Goal: Information Seeking & Learning: Learn about a topic

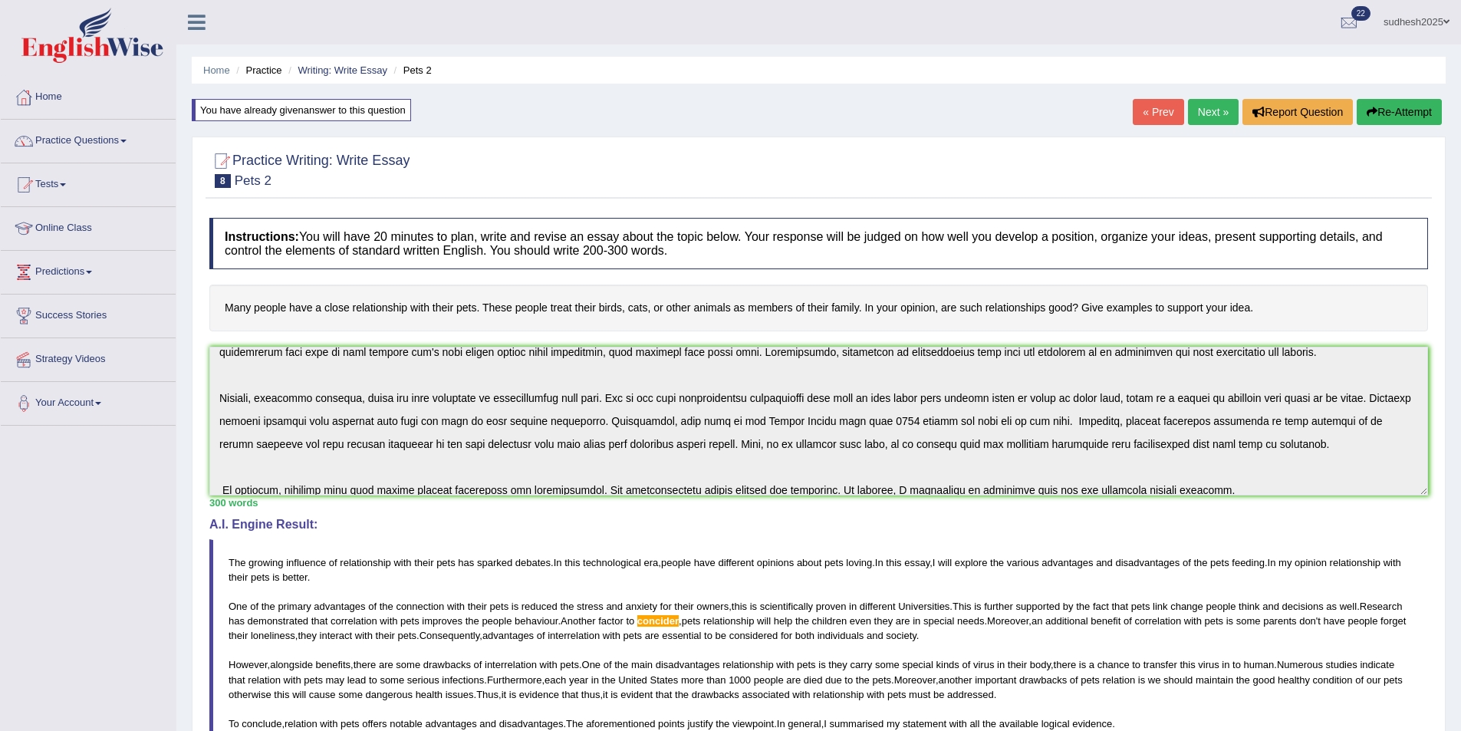
scroll to position [138, 0]
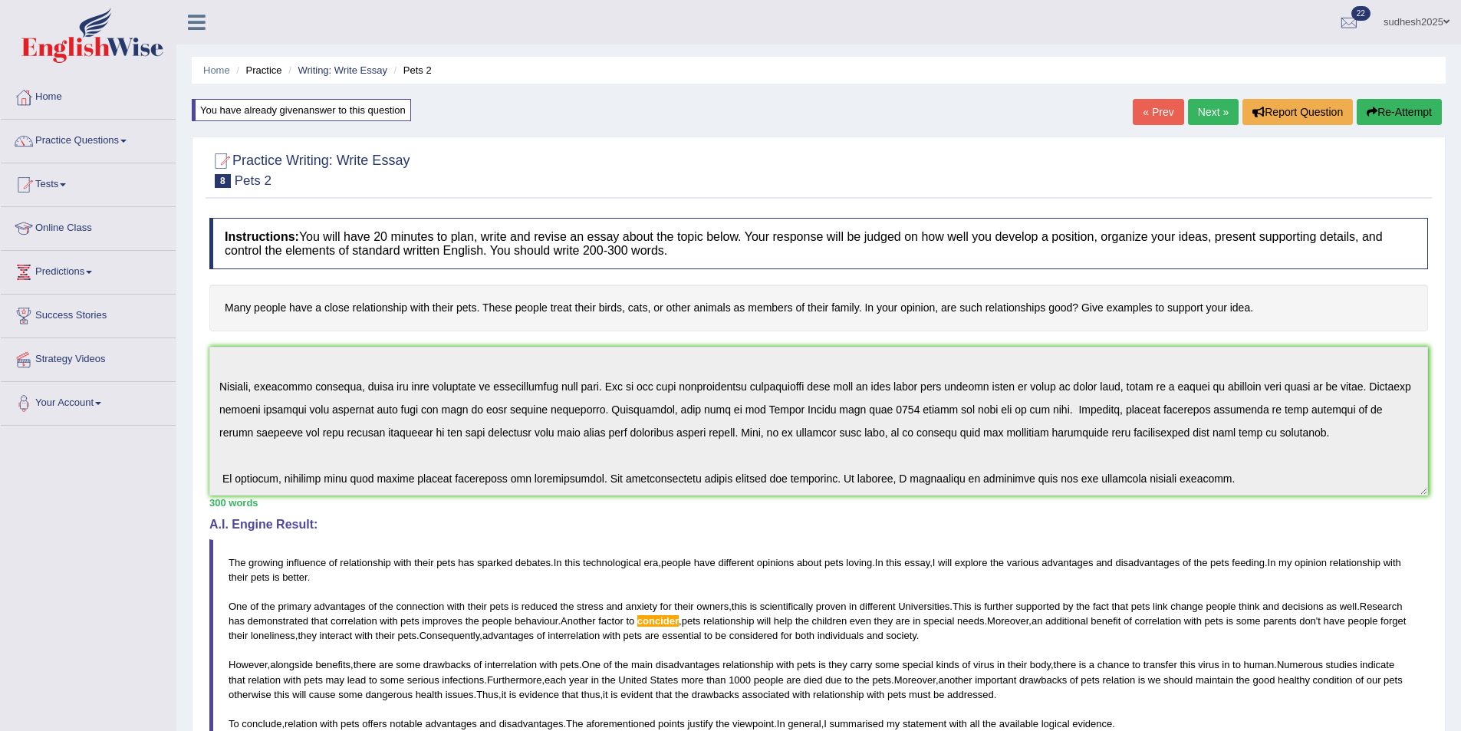
click at [1234, 505] on div "Instructions: You will have 20 minutes to plan, write and revise an essay about…" at bounding box center [819, 551] width 1226 height 683
drag, startPoint x: 944, startPoint y: 423, endPoint x: 1393, endPoint y: 107, distance: 549.2
click at [1393, 107] on button "Re-Attempt" at bounding box center [1399, 112] width 85 height 26
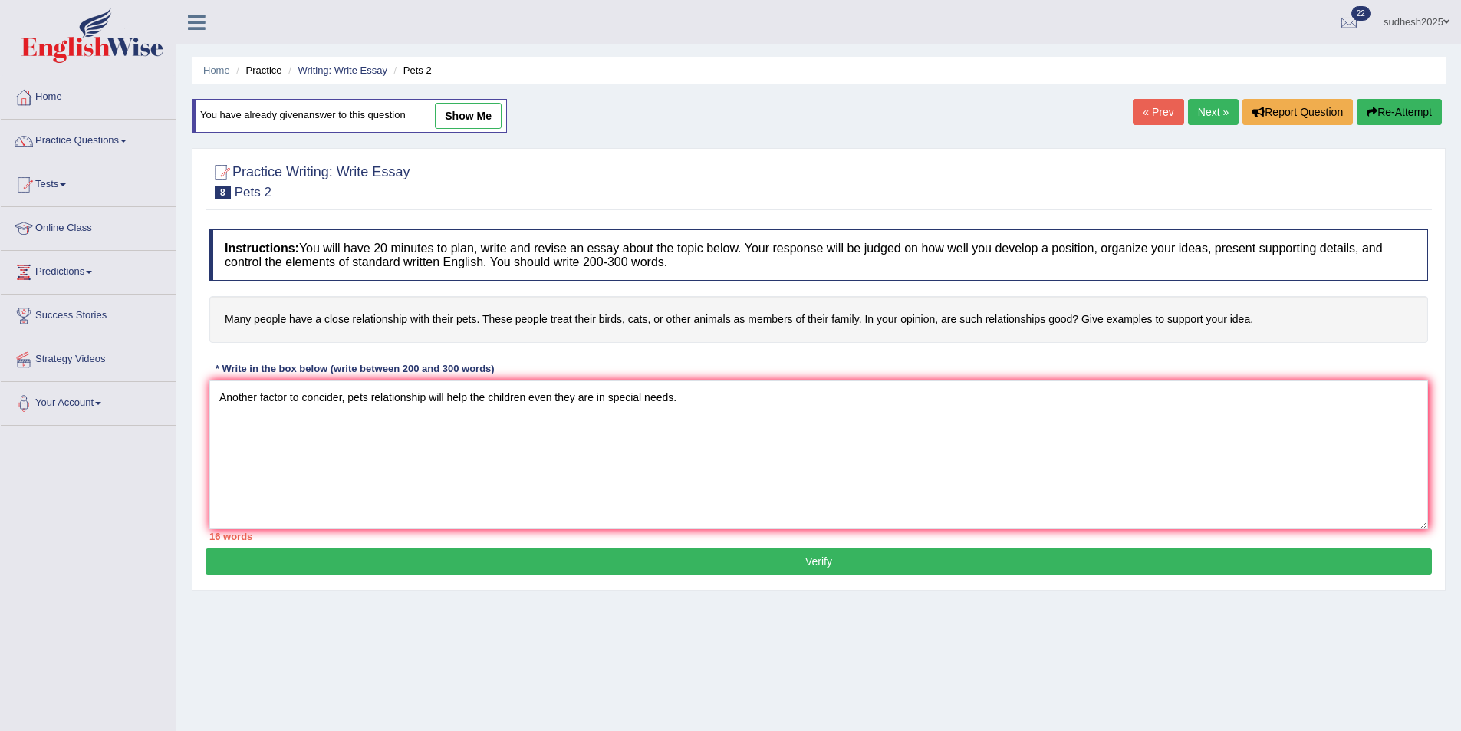
click at [470, 117] on link "show me" at bounding box center [468, 116] width 67 height 26
type textarea "The growing influence of relationship with their pets has sparked debates. In t…"
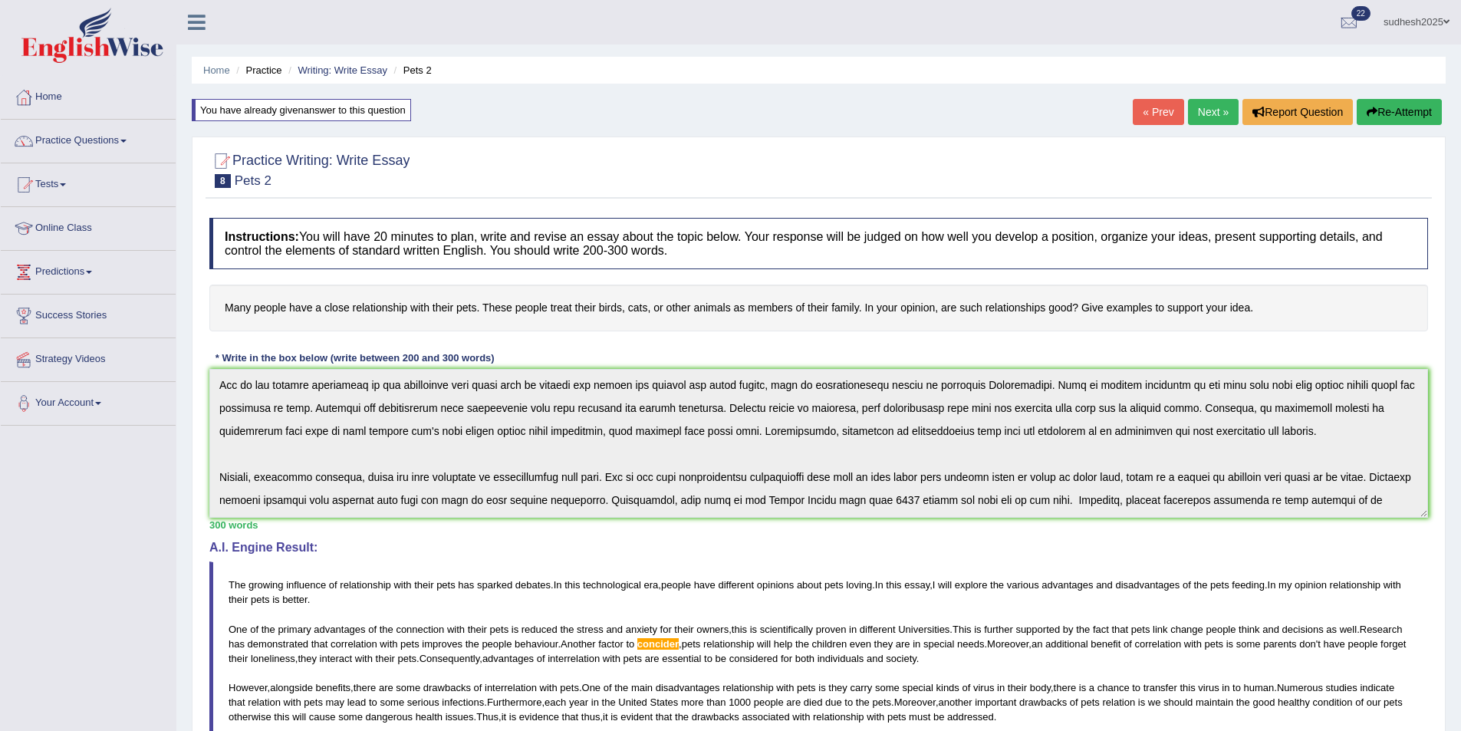
scroll to position [138, 0]
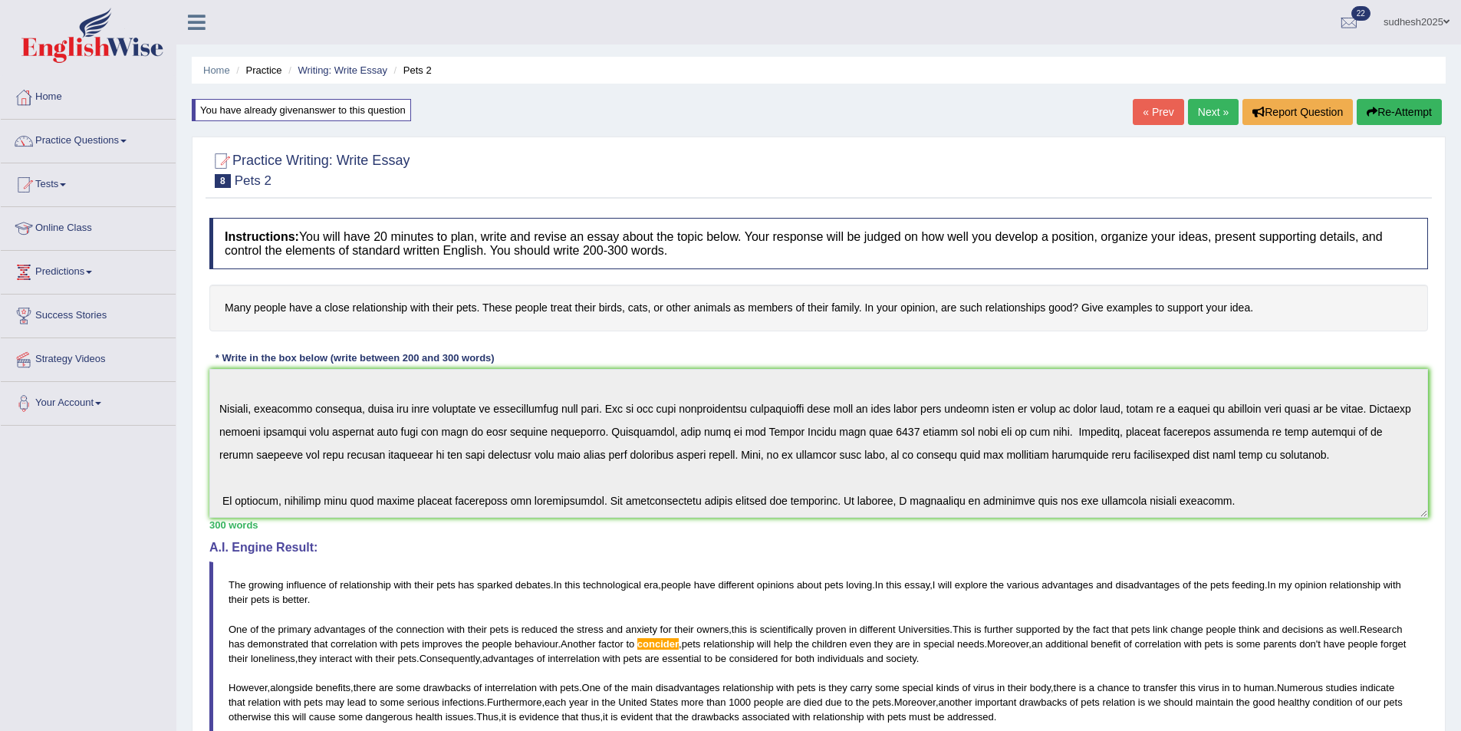
click at [1400, 106] on button "Re-Attempt" at bounding box center [1399, 112] width 85 height 26
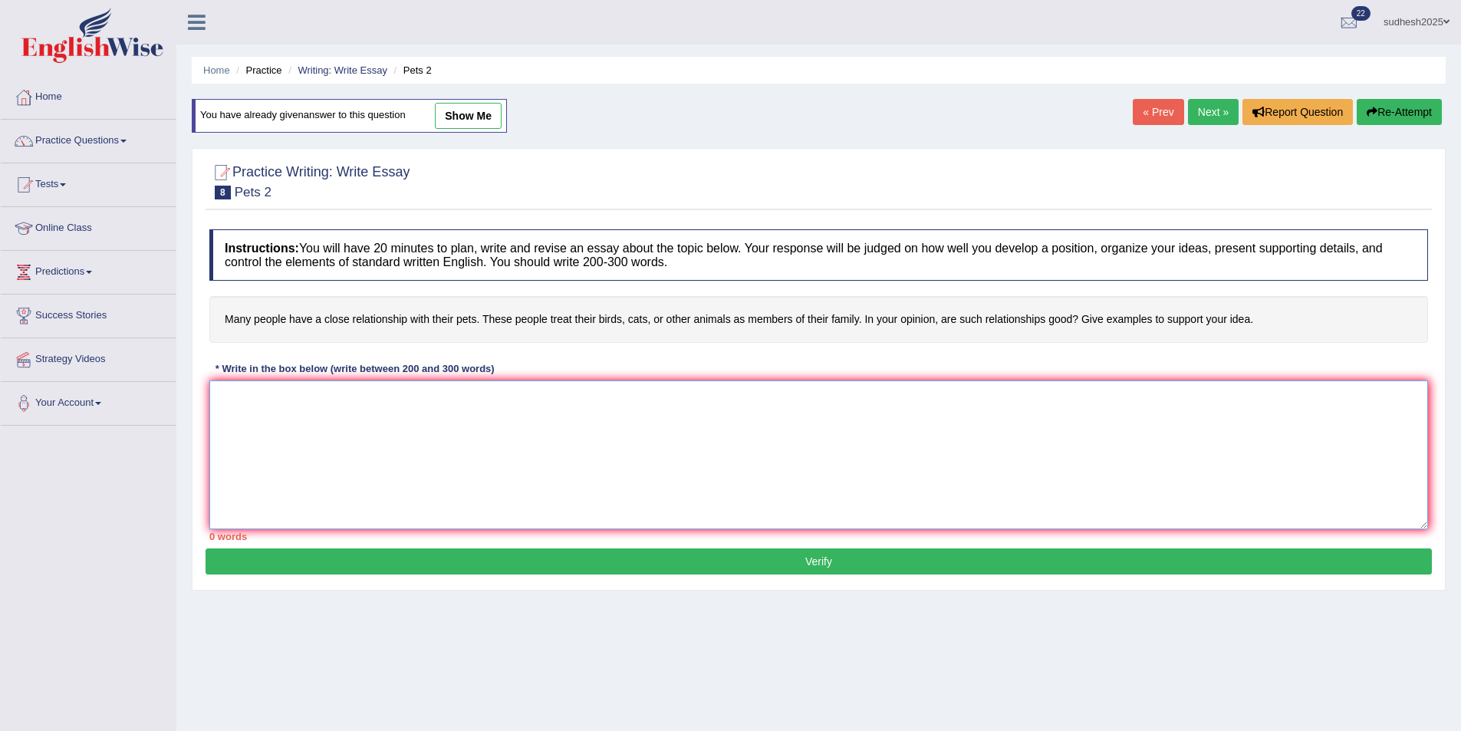
click at [312, 412] on textarea at bounding box center [818, 454] width 1219 height 149
paste textarea "The growing influence of relationship with their pets has sparked debates. In t…"
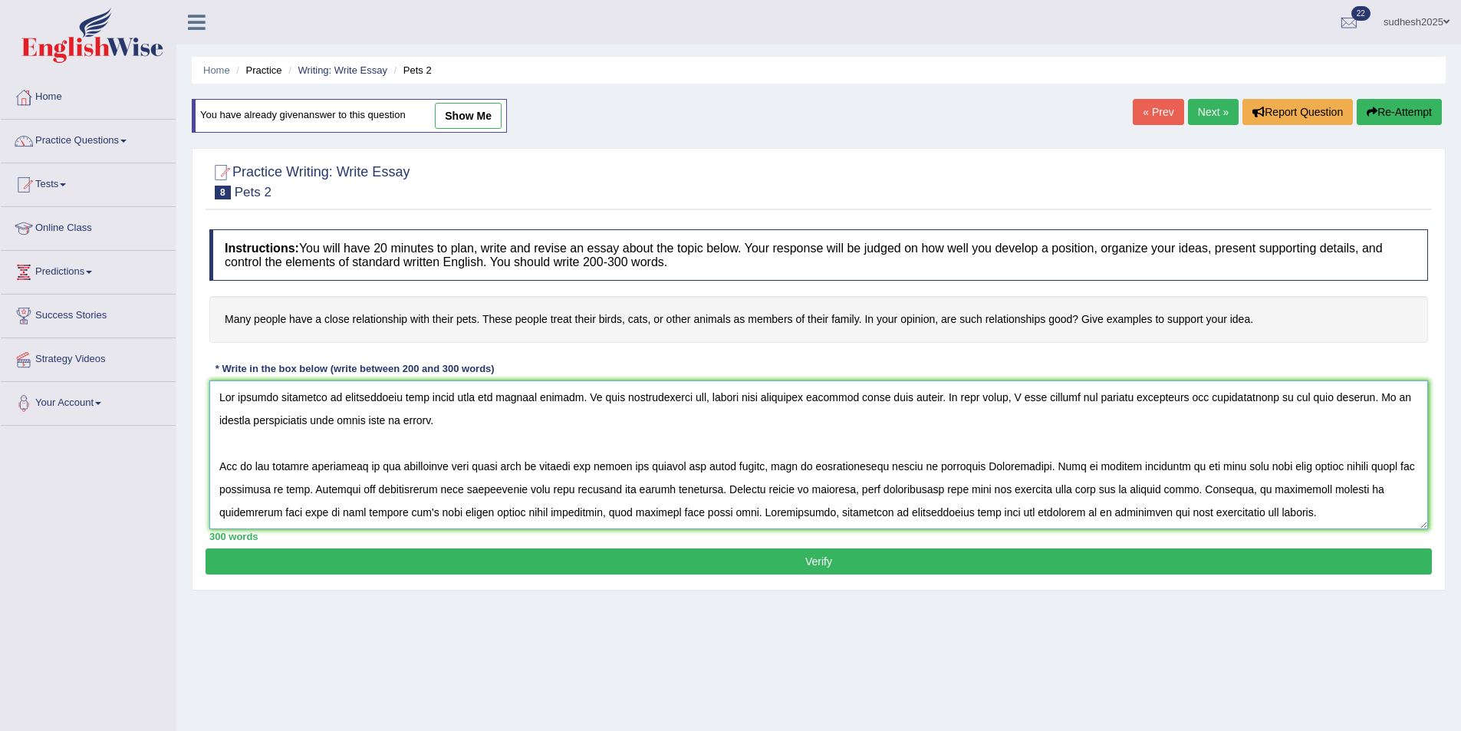
click at [854, 464] on textarea at bounding box center [818, 454] width 1219 height 149
click at [952, 465] on textarea at bounding box center [818, 454] width 1219 height 149
click at [949, 465] on textarea at bounding box center [818, 454] width 1219 height 149
click at [732, 492] on textarea at bounding box center [818, 454] width 1219 height 149
click at [734, 490] on textarea at bounding box center [818, 454] width 1219 height 149
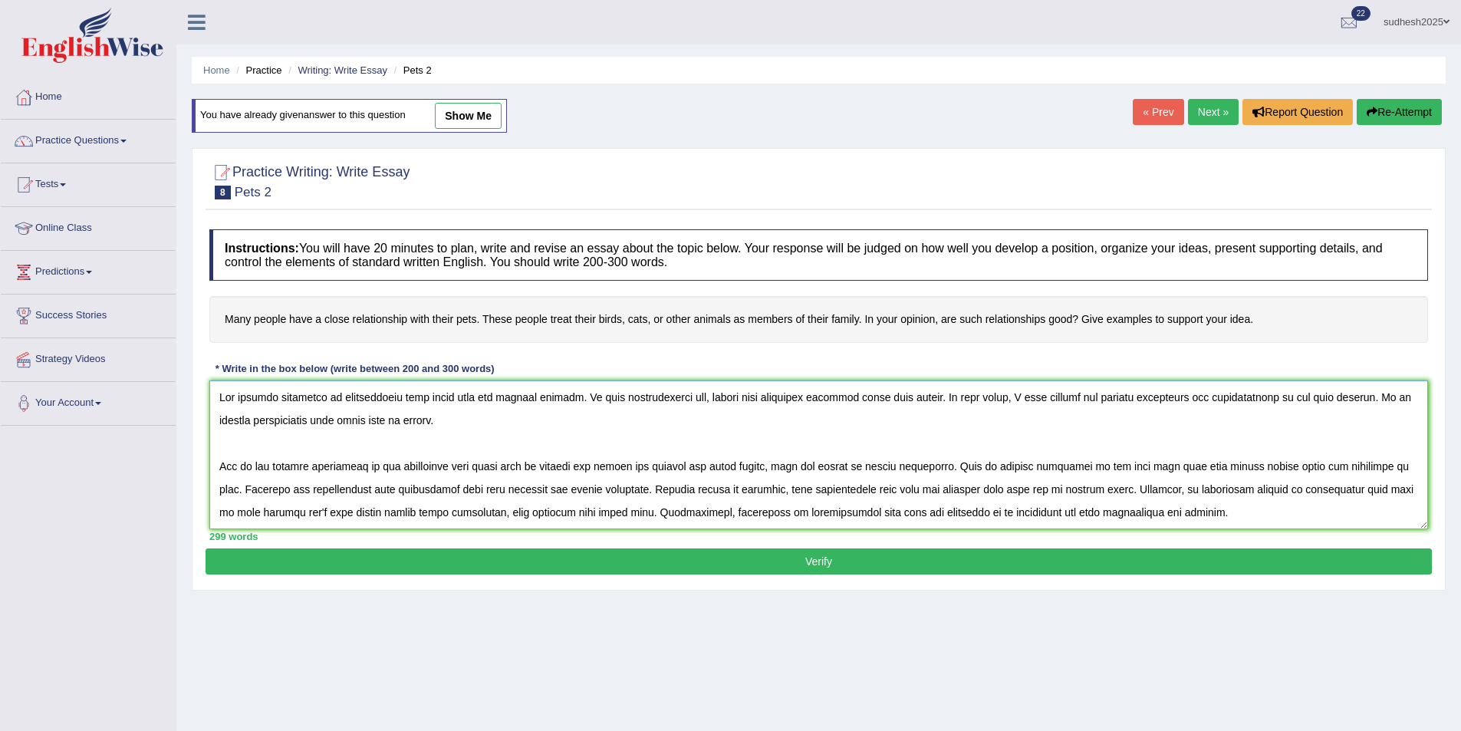
click at [1263, 492] on textarea at bounding box center [818, 454] width 1219 height 149
type textarea "The growing influence of relationship with their pets has sparked debates. In t…"
click at [773, 557] on button "Verify" at bounding box center [819, 561] width 1226 height 26
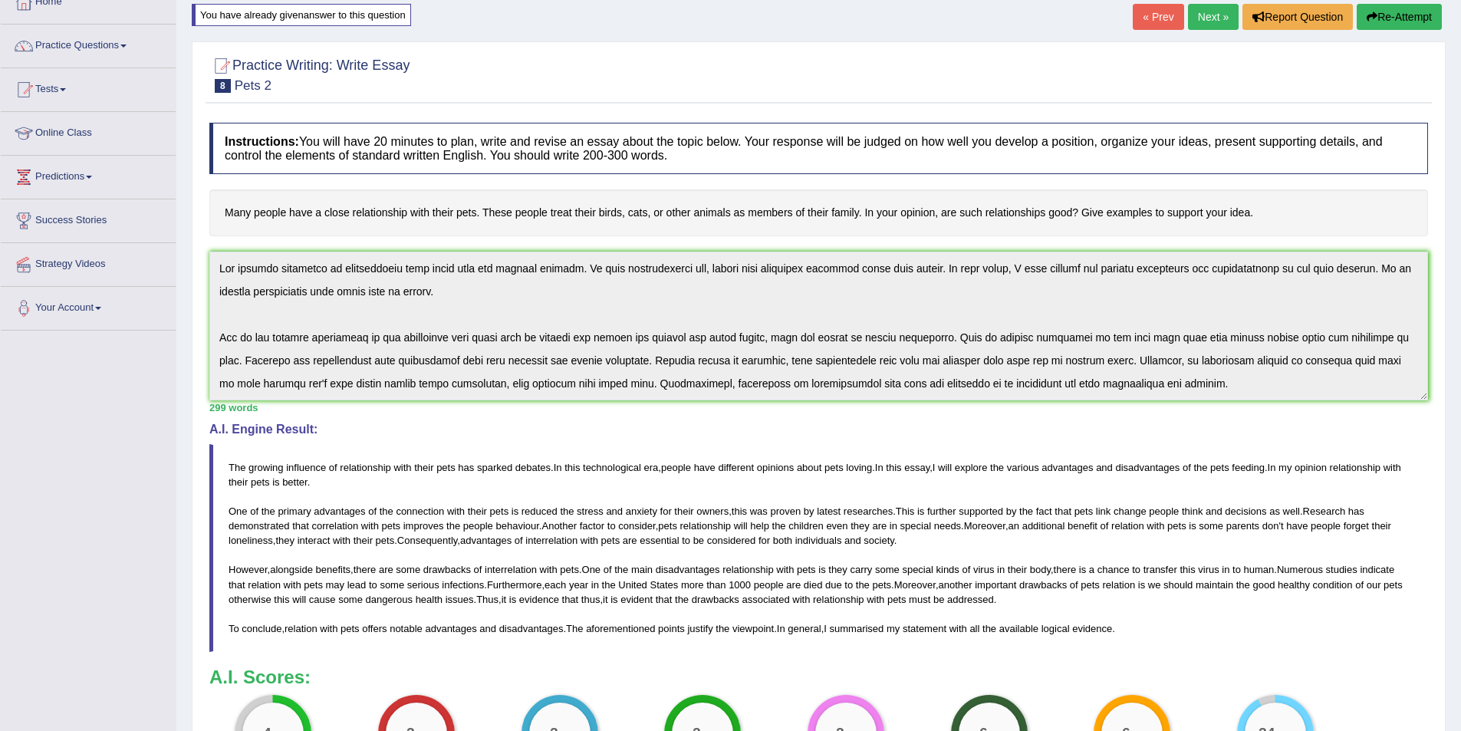
scroll to position [77, 0]
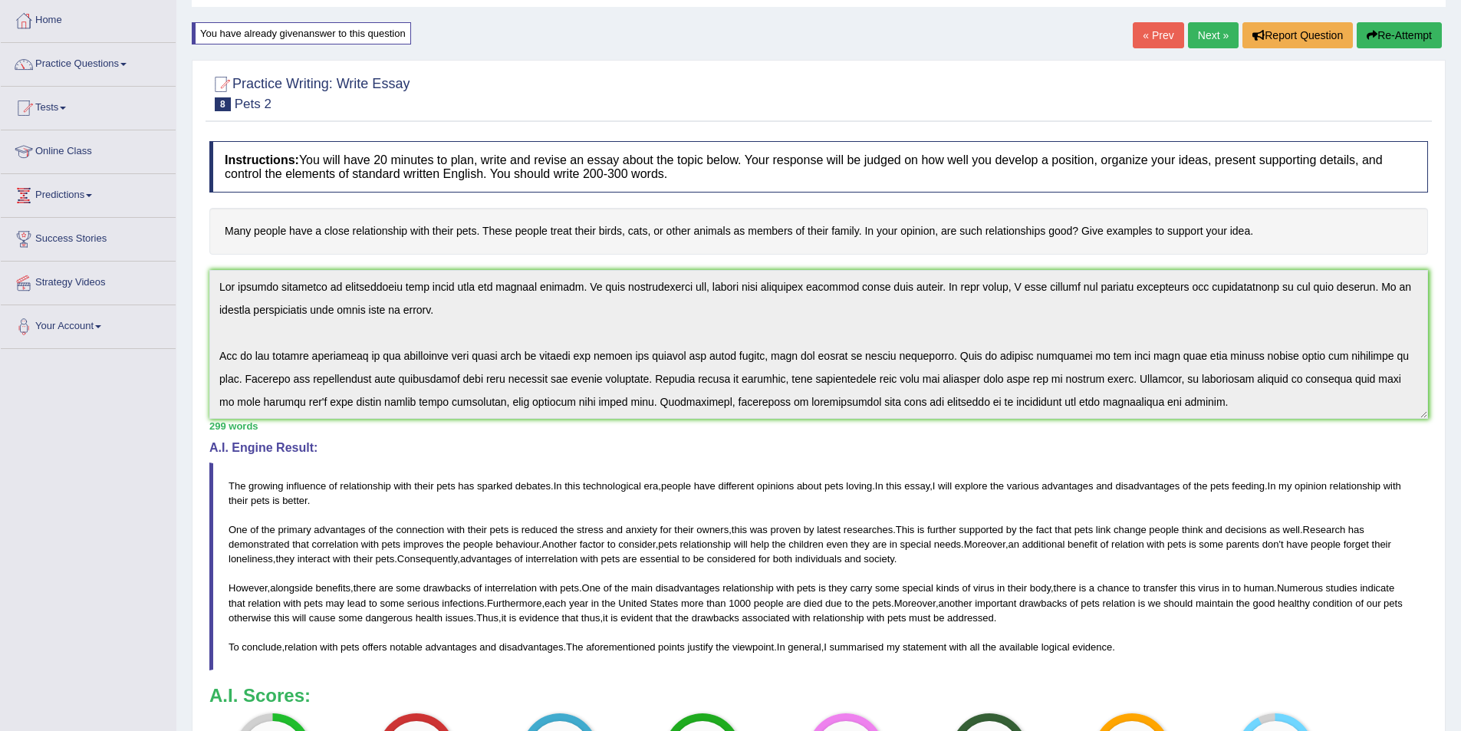
click at [1212, 37] on link "Next »" at bounding box center [1213, 35] width 51 height 26
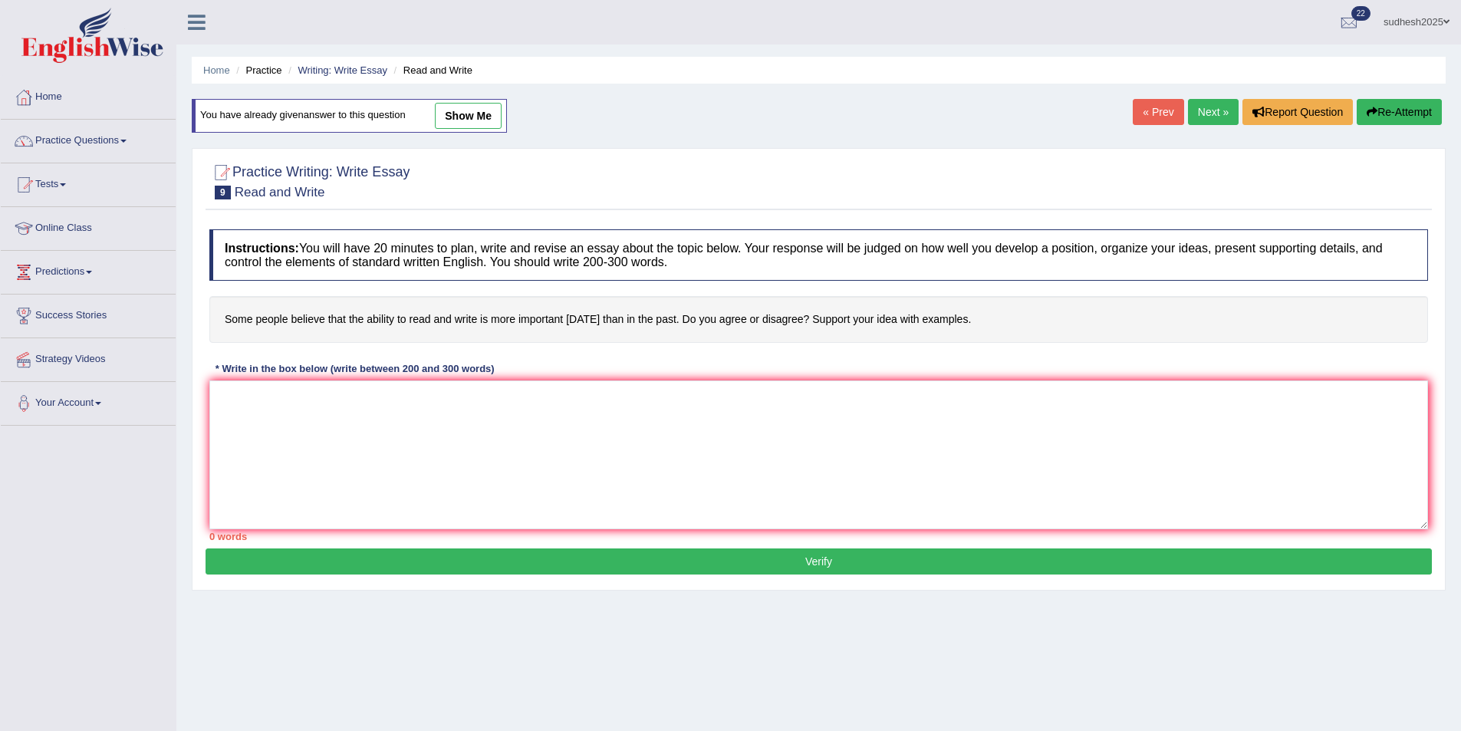
click at [1211, 112] on link "Next »" at bounding box center [1213, 112] width 51 height 26
click at [1222, 113] on link "Next »" at bounding box center [1213, 112] width 51 height 26
